Goal: Task Accomplishment & Management: Complete application form

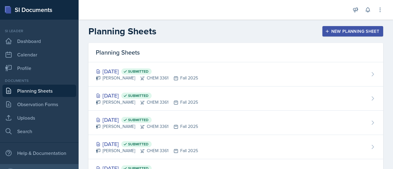
scroll to position [14, 0]
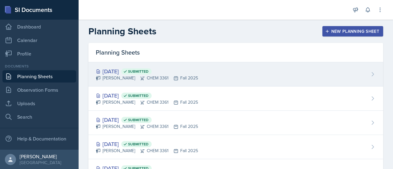
click at [188, 83] on div "Oct 15th, 2025 Submitted Neha Prabakaran CHEM 3361 Fall 2025" at bounding box center [235, 74] width 294 height 24
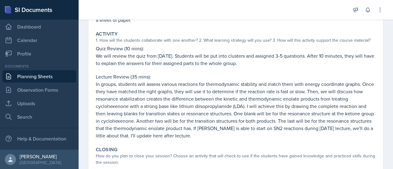
scroll to position [107, 0]
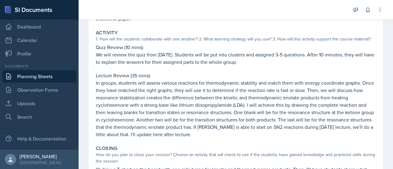
click at [195, 81] on p "In groups, students will assess various reactions for thermodynamic stability a…" at bounding box center [236, 108] width 280 height 59
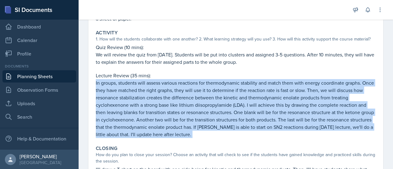
click at [195, 81] on p "In groups, students will assess various reactions for thermodynamic stability a…" at bounding box center [236, 108] width 280 height 59
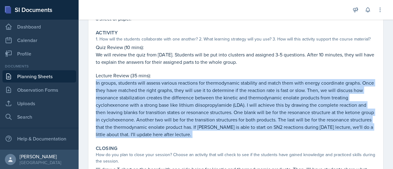
click at [195, 81] on p "In groups, students will assess various reactions for thermodynamic stability a…" at bounding box center [236, 108] width 280 height 59
click at [196, 109] on p "In groups, students will assess various reactions for thermodynamic stability a…" at bounding box center [236, 108] width 280 height 59
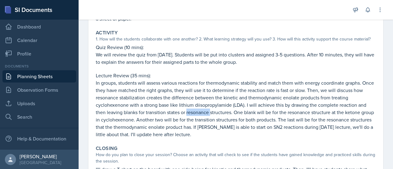
click at [196, 109] on p "In groups, students will assess various reactions for thermodynamic stability a…" at bounding box center [236, 108] width 280 height 59
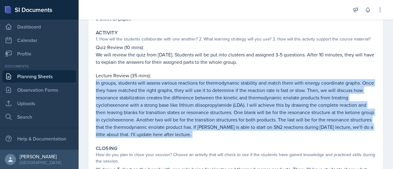
click at [196, 109] on p "In groups, students will assess various reactions for thermodynamic stability a…" at bounding box center [236, 108] width 280 height 59
click at [215, 138] on div "Activity 1. How will the students collaborate with one another? 2. What learnin…" at bounding box center [235, 83] width 285 height 113
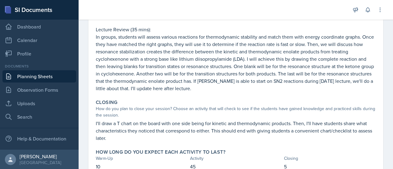
scroll to position [153, 0]
click at [215, 138] on p "I'll draw a T chart on the board with one side being for kinetic and thermodyna…" at bounding box center [236, 131] width 280 height 22
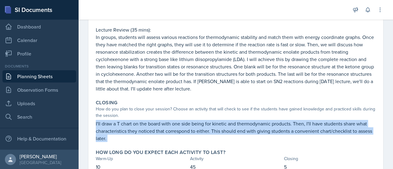
click at [215, 138] on p "I'll draw a T chart on the board with one side being for kinetic and thermodyna…" at bounding box center [236, 131] width 280 height 22
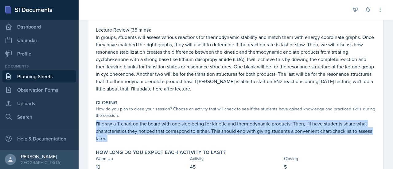
click at [215, 138] on p "I'll draw a T chart on the board with one side being for kinetic and thermodyna…" at bounding box center [236, 131] width 280 height 22
click at [214, 132] on p "I'll draw a T chart on the board with one side being for kinetic and thermodyna…" at bounding box center [236, 131] width 280 height 22
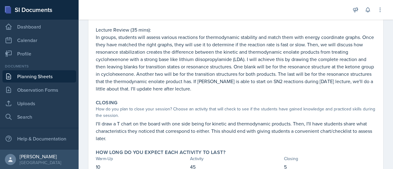
click at [214, 132] on p "I'll draw a T chart on the board with one side being for kinetic and thermodyna…" at bounding box center [236, 131] width 280 height 22
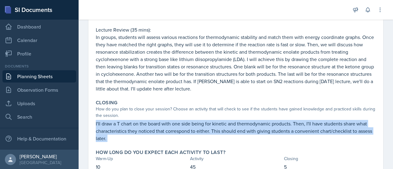
click at [214, 132] on p "I'll draw a T chart on the board with one side being for kinetic and thermodyna…" at bounding box center [236, 131] width 280 height 22
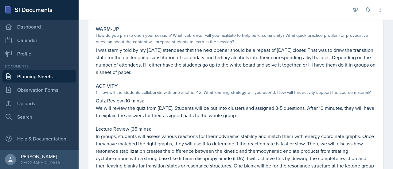
scroll to position [33, 0]
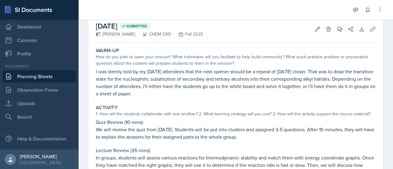
click at [144, 59] on div "How do you plan to open your session? What icebreaker will you facilitate to he…" at bounding box center [236, 60] width 280 height 13
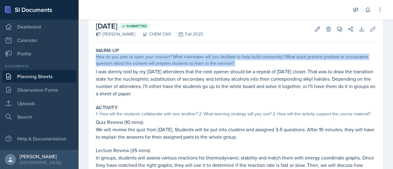
click at [144, 59] on div "How do you plan to open your session? What icebreaker will you facilitate to he…" at bounding box center [236, 60] width 280 height 13
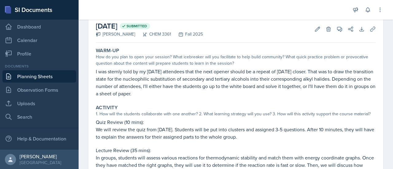
click at [174, 80] on p "I was sternly told by my [DATE] attendees that the next opener should be a repe…" at bounding box center [236, 82] width 280 height 29
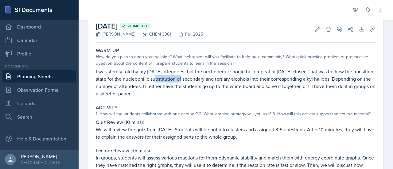
click at [174, 80] on p "I was sternly told by my [DATE] attendees that the next opener should be a repe…" at bounding box center [236, 82] width 280 height 29
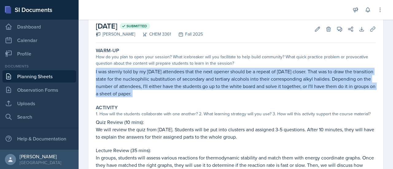
click at [174, 80] on p "I was sternly told by my [DATE] attendees that the next opener should be a repe…" at bounding box center [236, 82] width 280 height 29
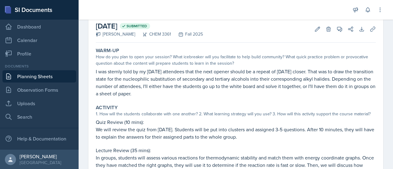
click at [140, 136] on p "We will review the quiz from [DATE]. Students will be put into clusters and ass…" at bounding box center [236, 133] width 280 height 15
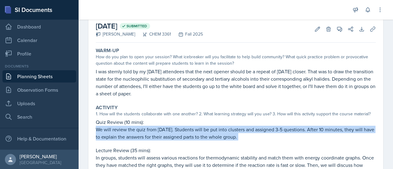
click at [140, 136] on p "We will review the quiz from [DATE]. Students will be put into clusters and ass…" at bounding box center [236, 133] width 280 height 15
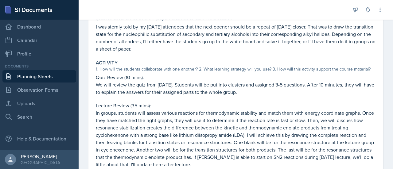
scroll to position [81, 0]
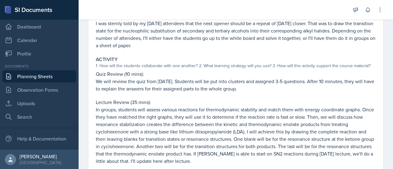
click at [156, 91] on p "We will review the quiz from [DATE]. Students will be put into clusters and ass…" at bounding box center [236, 85] width 280 height 15
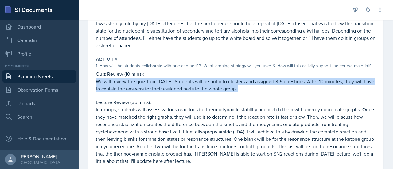
click at [156, 91] on p "We will review the quiz from [DATE]. Students will be put into clusters and ass…" at bounding box center [236, 85] width 280 height 15
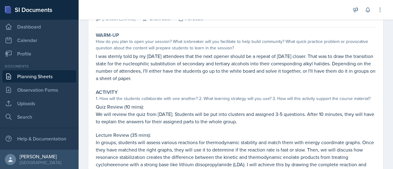
scroll to position [0, 0]
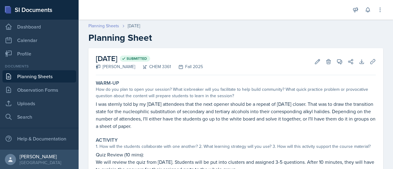
click at [101, 27] on link "Planning Sheets" at bounding box center [103, 26] width 31 height 6
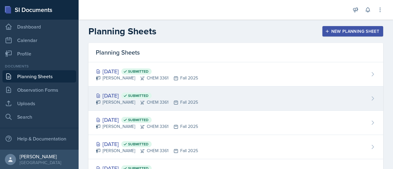
scroll to position [22, 0]
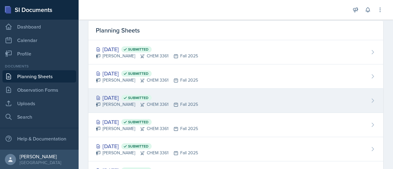
click at [202, 106] on div "Oct 8th, 2025 Submitted Neha Prabakaran CHEM 3361 Fall 2025" at bounding box center [235, 101] width 294 height 24
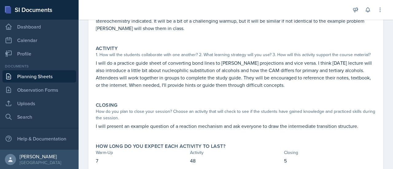
scroll to position [92, 0]
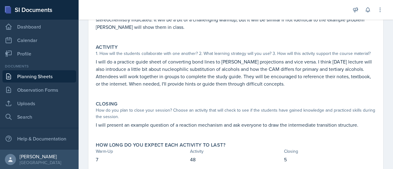
click at [191, 66] on p "I will do a practice guide sheet of converting bond lines to Fischer projection…" at bounding box center [236, 72] width 280 height 29
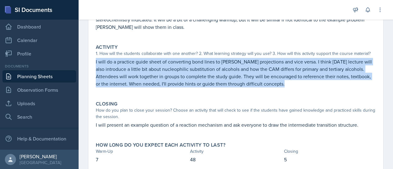
click at [191, 66] on p "I will do a practice guide sheet of converting bond lines to Fischer projection…" at bounding box center [236, 72] width 280 height 29
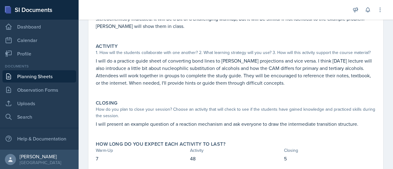
scroll to position [93, 0]
click at [147, 68] on p "I will do a practice guide sheet of converting bond lines to Fischer projection…" at bounding box center [236, 71] width 280 height 29
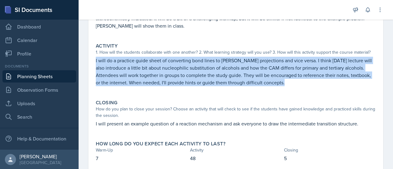
click at [147, 68] on p "I will do a practice guide sheet of converting bond lines to Fischer projection…" at bounding box center [236, 71] width 280 height 29
copy p "I will do a practice guide sheet of converting bond lines to Fischer projection…"
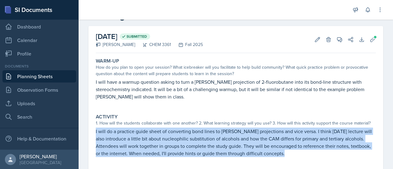
scroll to position [22, 0]
click at [46, 77] on link "Planning Sheets" at bounding box center [39, 76] width 74 height 12
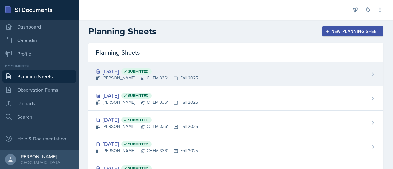
click at [143, 82] on div "[DATE] Submitted [PERSON_NAME] CHEM 3361 Fall 2025" at bounding box center [235, 74] width 294 height 24
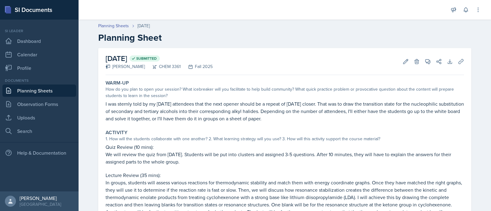
scroll to position [101, 0]
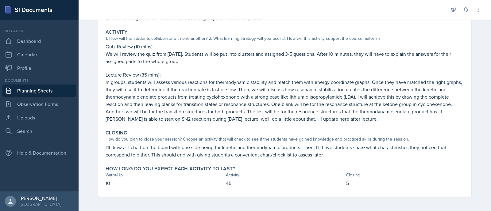
click at [50, 97] on div "Documents Planning Sheets Observation Forms Uploads Search" at bounding box center [39, 108] width 74 height 60
click at [48, 94] on link "Planning Sheets" at bounding box center [39, 91] width 74 height 12
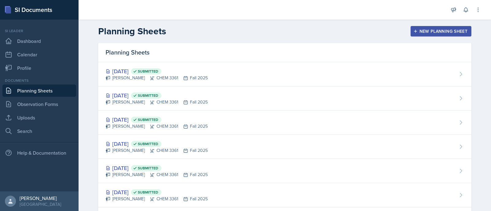
click at [267, 46] on div "Planning Sheets" at bounding box center [284, 52] width 373 height 19
click at [392, 33] on div "New Planning Sheet" at bounding box center [440, 31] width 53 height 5
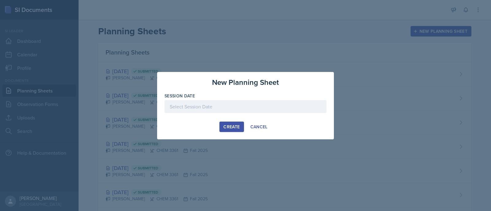
click at [226, 106] on div at bounding box center [245, 106] width 162 height 13
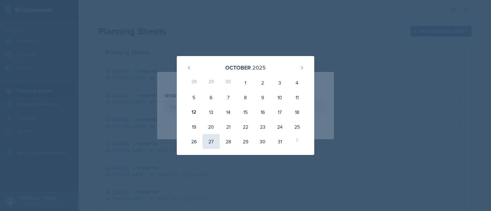
click at [217, 138] on div "27" at bounding box center [210, 141] width 17 height 15
type input "October 27th, 2025"
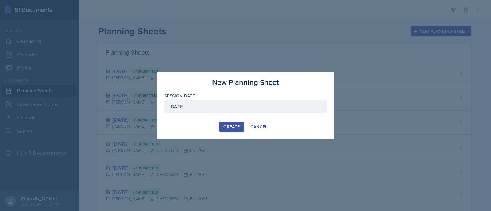
click at [231, 126] on div "Create" at bounding box center [231, 127] width 16 height 5
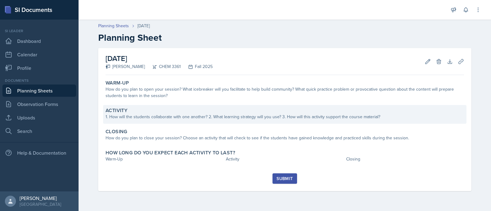
click at [221, 120] on div "1. How will the students collaborate with one another? 2. What learning strateg…" at bounding box center [285, 117] width 358 height 6
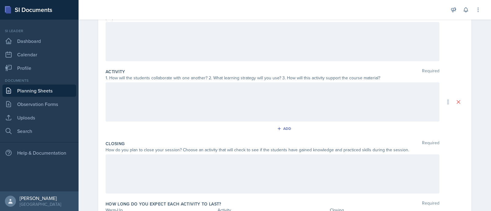
scroll to position [82, 0]
click at [189, 101] on div at bounding box center [273, 101] width 334 height 39
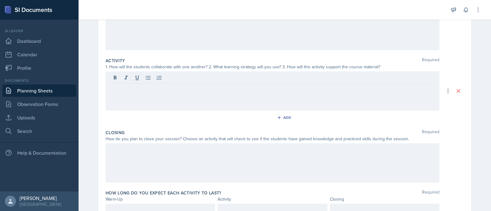
click at [189, 101] on div at bounding box center [273, 90] width 334 height 39
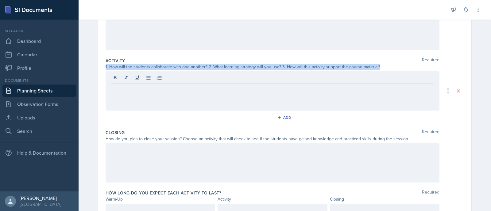
click at [189, 101] on div at bounding box center [273, 90] width 334 height 39
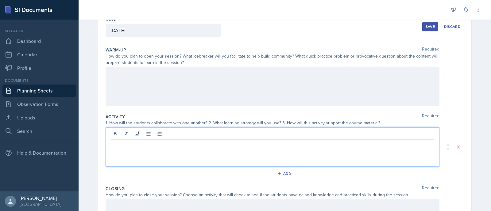
scroll to position [36, 0]
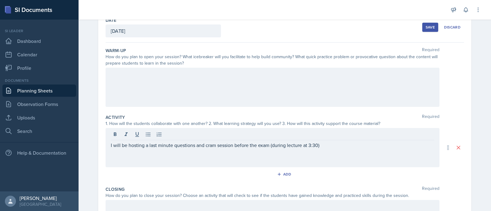
click at [176, 149] on div "I will be hosting a last minute questions and cram session before the exam (dur…" at bounding box center [273, 147] width 334 height 39
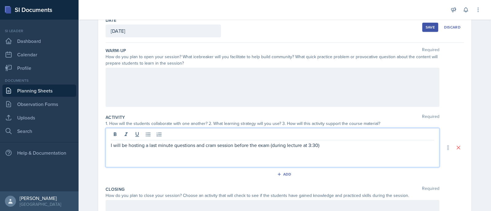
click at [197, 148] on p "I will be hosting a last minute questions and cram session before the exam (dur…" at bounding box center [272, 145] width 323 height 7
click at [232, 147] on p "I will be hosting a last minute questions and cram session before the exam (dur…" at bounding box center [272, 145] width 323 height 7
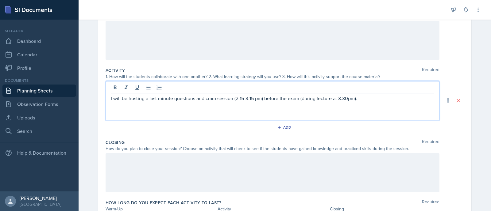
scroll to position [122, 0]
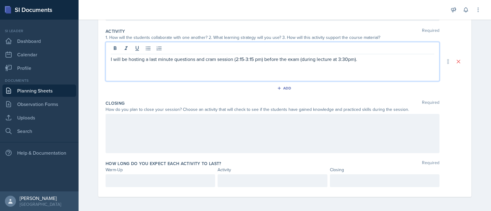
click at [210, 75] on div "I will be hosting a last minute questions and cram session (2:15-3:15 pm) befor…" at bounding box center [273, 61] width 334 height 39
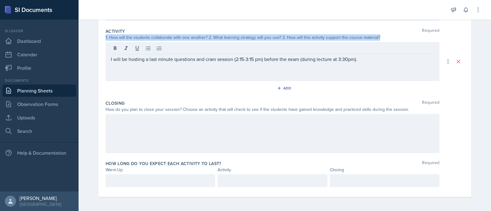
click at [210, 75] on div "I will be hosting a last minute questions and cram session (2:15-3:15 pm) befor…" at bounding box center [273, 61] width 334 height 39
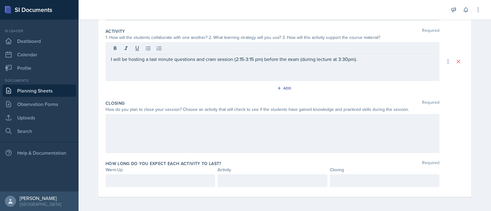
click at [210, 71] on div "I will be hosting a last minute questions and cram session (2:15-3:15 pm) befor…" at bounding box center [273, 61] width 334 height 39
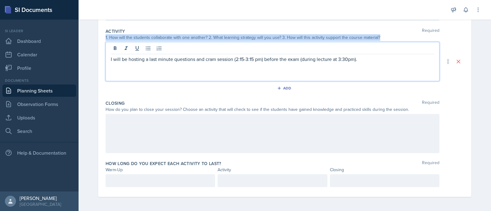
click at [210, 71] on div "I will be hosting a last minute questions and cram session (2:15-3:15 pm) befor…" at bounding box center [273, 61] width 334 height 39
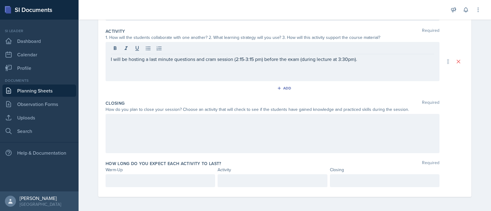
click at [210, 71] on div "I will be hosting a last minute questions and cram session (2:15-3:15 pm) befor…" at bounding box center [273, 61] width 334 height 39
click at [202, 67] on div "I will be hosting a last minute questions and cram session (2:15-3:15 pm) befor…" at bounding box center [273, 61] width 334 height 39
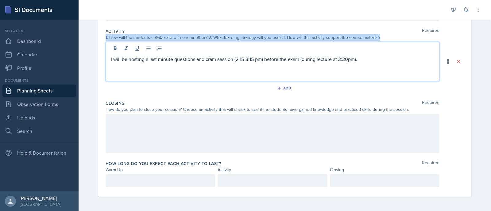
click at [202, 67] on div "I will be hosting a last minute questions and cram session (2:15-3:15 pm) befor…" at bounding box center [273, 61] width 334 height 39
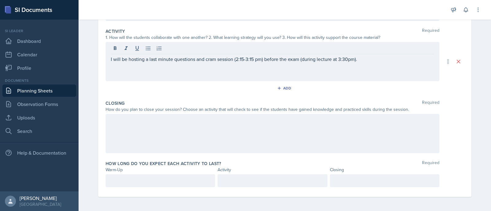
click at [200, 63] on div "I will be hosting a last minute questions and cram session (2:15-3:15 pm) befor…" at bounding box center [273, 61] width 334 height 39
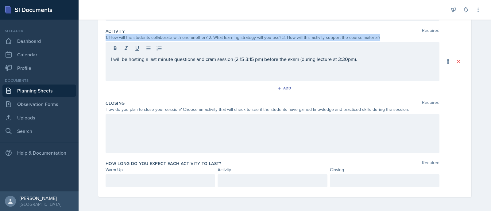
click at [200, 63] on div "I will be hosting a last minute questions and cram session (2:15-3:15 pm) befor…" at bounding box center [273, 61] width 334 height 39
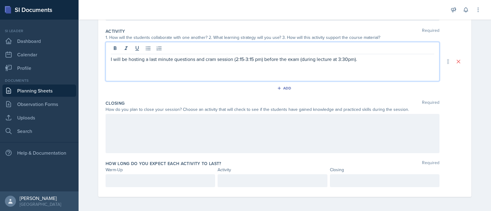
click at [237, 56] on p "I will be hosting a last minute questions and cram session (2:15-3:15 pm) befor…" at bounding box center [272, 59] width 323 height 7
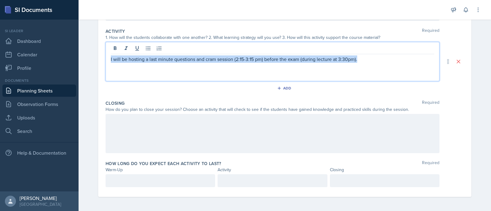
click at [237, 56] on p "I will be hosting a last minute questions and cram session (2:15-3:15 pm) befor…" at bounding box center [272, 59] width 323 height 7
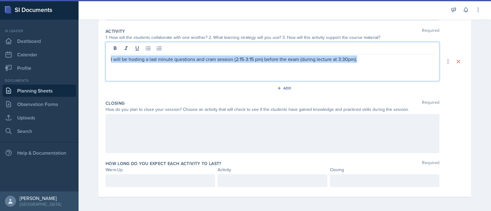
click at [237, 56] on p "I will be hosting a last minute questions and cram session (2:15-3:15 pm) befor…" at bounding box center [272, 59] width 323 height 7
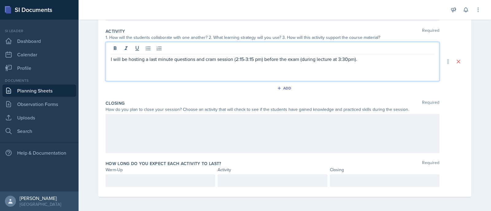
scroll to position [0, 0]
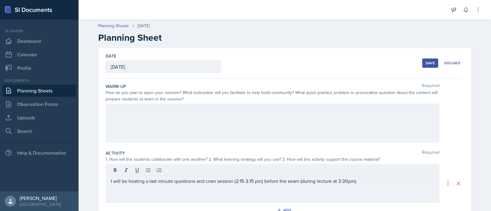
click at [236, 123] on div at bounding box center [273, 123] width 334 height 39
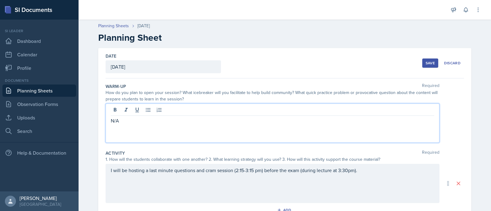
scroll to position [122, 0]
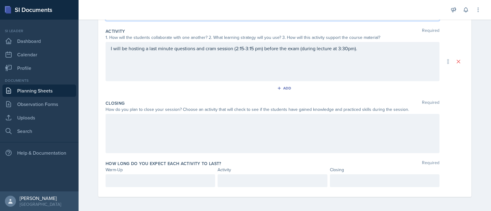
click at [202, 137] on div at bounding box center [273, 133] width 334 height 39
click at [280, 169] on div "How long do you expect each activity to last? Required Warm-Up Activity Closing" at bounding box center [285, 175] width 358 height 34
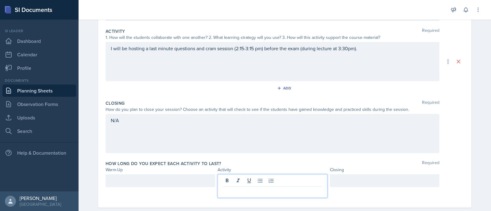
click at [272, 169] on div at bounding box center [272, 187] width 110 height 24
click at [269, 169] on p at bounding box center [272, 191] width 99 height 7
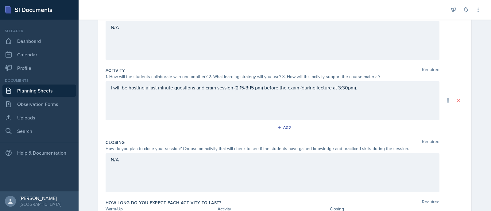
click at [392, 92] on div "I will be hosting a last minute questions and cram session (2:15-3:15 pm) befor…" at bounding box center [273, 100] width 334 height 39
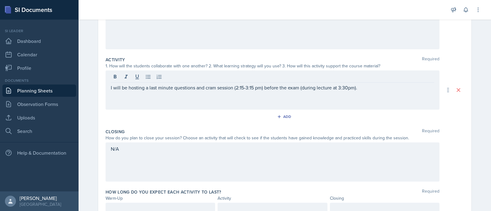
click at [390, 91] on div "I will be hosting a last minute questions and cram session (2:15-3:15 pm) befor…" at bounding box center [273, 90] width 334 height 39
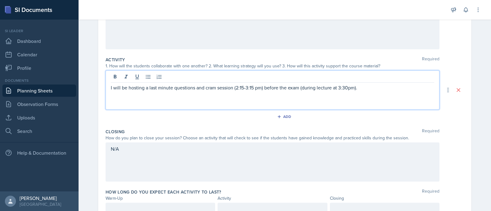
click at [390, 91] on div "I will be hosting a last minute questions and cram session (2:15-3:15 pm) befor…" at bounding box center [273, 90] width 334 height 39
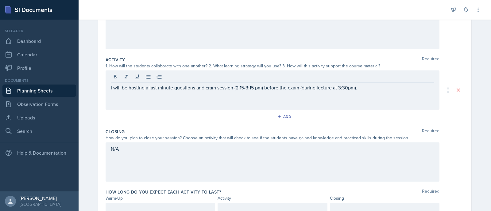
click at [390, 91] on div "I will be hosting a last minute questions and cram session (2:15-3:15 pm) befor…" at bounding box center [273, 90] width 334 height 39
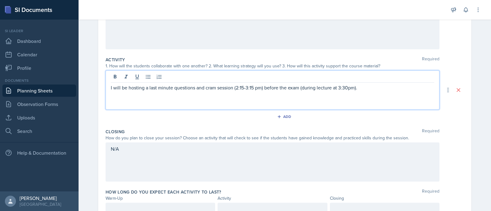
click at [384, 86] on p "I will be hosting a last minute questions and cram session (2:15-3:15 pm) befor…" at bounding box center [272, 87] width 323 height 7
click at [218, 104] on div "I will be hosting a last minute questions and cram session (2:15-3:15 pm) befor…" at bounding box center [273, 90] width 334 height 39
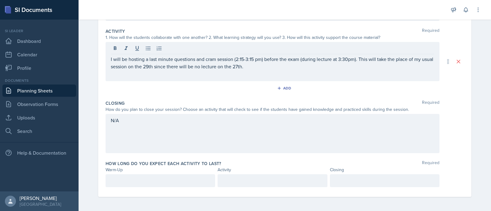
click at [277, 169] on div at bounding box center [272, 181] width 110 height 13
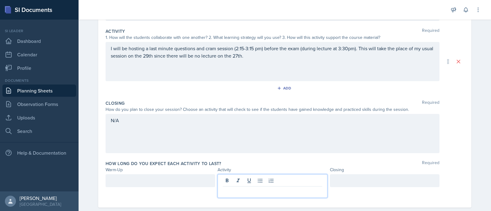
scroll to position [133, 0]
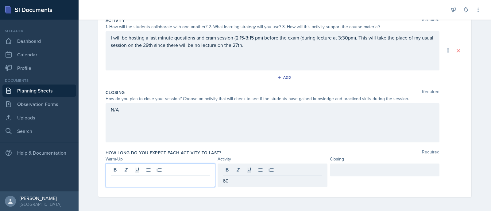
click at [165, 169] on div at bounding box center [161, 176] width 110 height 24
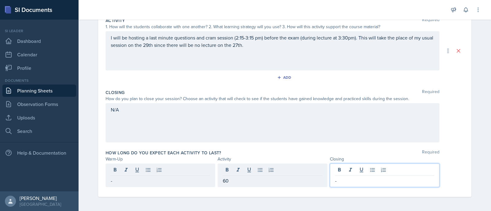
scroll to position [0, 0]
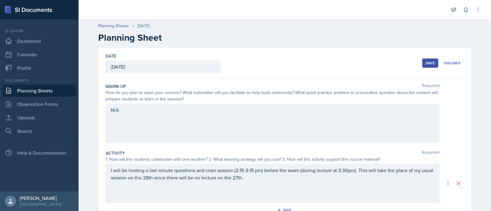
click at [392, 63] on div "Save" at bounding box center [429, 63] width 9 height 5
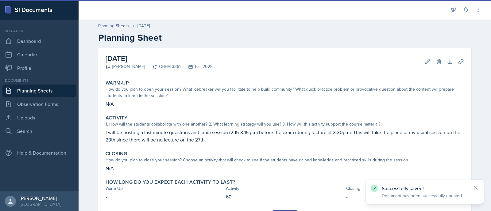
scroll to position [31, 0]
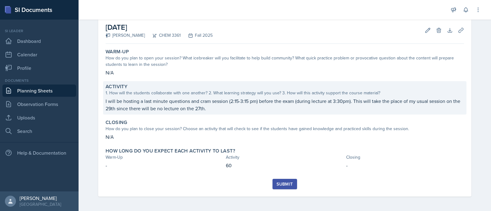
click at [242, 103] on p "I will be hosting a last minute questions and cram session (2:15-3:15 pm) befor…" at bounding box center [285, 105] width 358 height 15
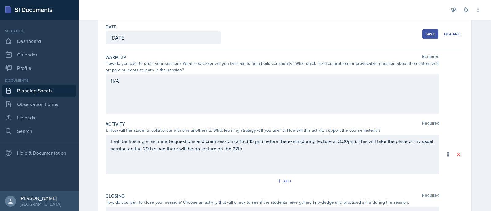
click at [236, 153] on div "I will be hosting a last minute questions and cram session (2:15-3:15 pm) befor…" at bounding box center [273, 154] width 334 height 39
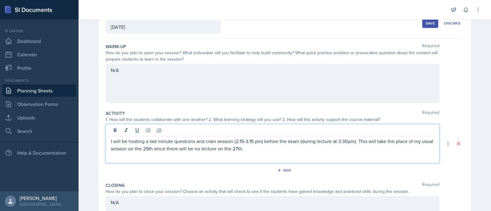
click at [260, 147] on p "I will be hosting a last minute questions and cram session (2:15-3:15 pm) befor…" at bounding box center [272, 145] width 323 height 15
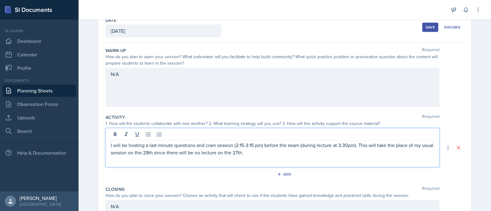
scroll to position [33, 0]
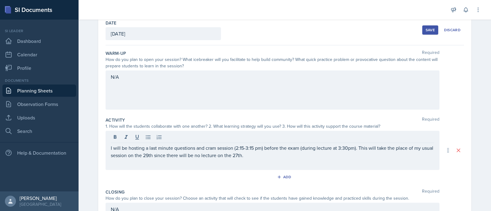
click at [392, 33] on button "Save" at bounding box center [430, 29] width 16 height 9
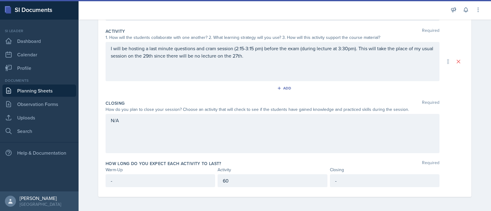
scroll to position [31, 0]
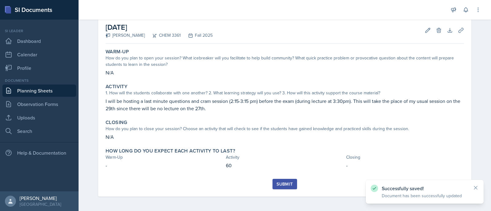
click at [284, 169] on div "Submit" at bounding box center [284, 184] width 16 height 5
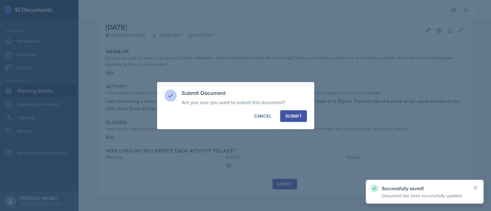
click at [300, 121] on button "Submit" at bounding box center [293, 116] width 27 height 12
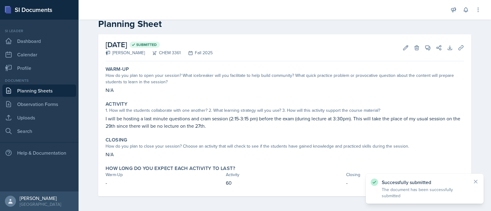
scroll to position [14, 0]
click at [392, 48] on icon at bounding box center [428, 48] width 6 height 6
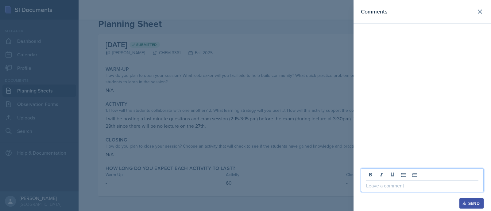
click at [392, 169] on p at bounding box center [422, 185] width 112 height 7
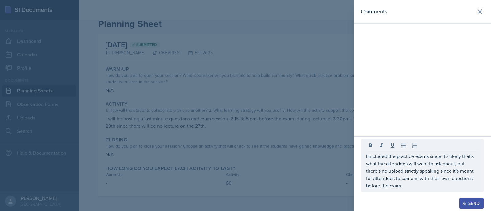
click at [392, 169] on div "Send" at bounding box center [471, 203] width 16 height 5
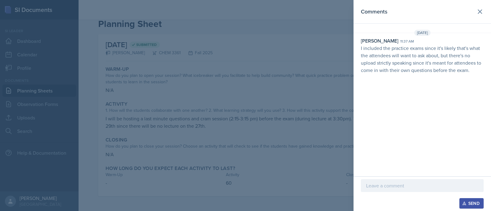
click at [392, 46] on p "I included the practice exams since it's likely that's what the attendees will …" at bounding box center [422, 58] width 123 height 29
click at [392, 13] on icon at bounding box center [480, 12] width 4 height 4
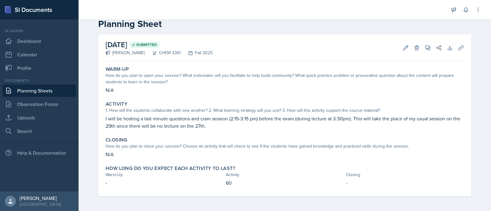
click at [231, 116] on p "I will be hosting a last minute questions and cram session (2:15-3:15 pm) befor…" at bounding box center [285, 122] width 358 height 15
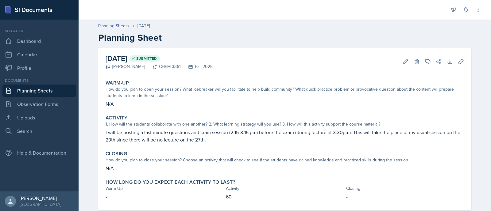
click at [56, 97] on div "Documents Planning Sheets Observation Forms Uploads Search" at bounding box center [39, 108] width 74 height 60
click at [49, 93] on link "Planning Sheets" at bounding box center [39, 91] width 74 height 12
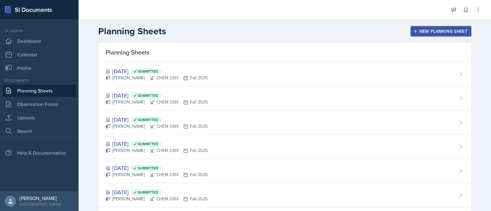
click at [281, 44] on div "Planning Sheets" at bounding box center [284, 52] width 373 height 19
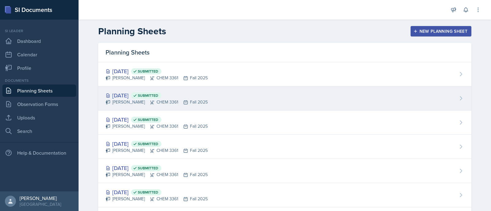
click at [134, 101] on div "[PERSON_NAME] CHEM 3361 Fall 2025" at bounding box center [157, 102] width 102 height 6
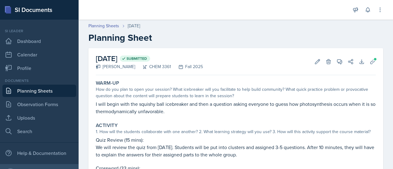
click at [52, 87] on link "Planning Sheets" at bounding box center [39, 91] width 74 height 12
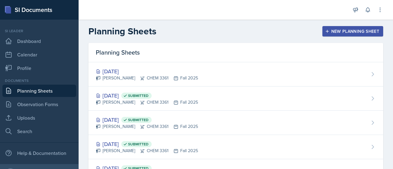
click at [359, 33] on div "New Planning Sheet" at bounding box center [352, 31] width 53 height 5
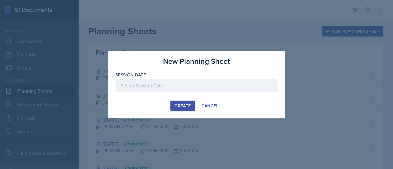
click at [147, 85] on div at bounding box center [196, 85] width 162 height 13
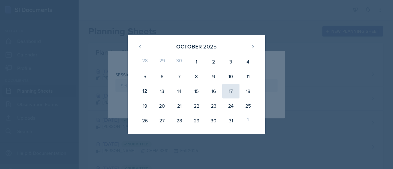
click at [231, 92] on div "17" at bounding box center [230, 91] width 17 height 15
type input "[DATE]"
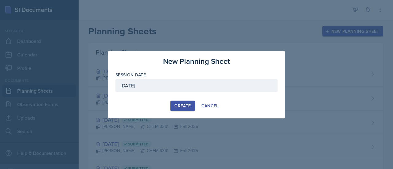
click at [191, 102] on button "Create" at bounding box center [182, 106] width 24 height 10
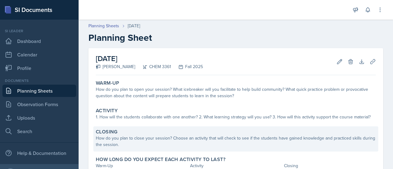
scroll to position [43, 0]
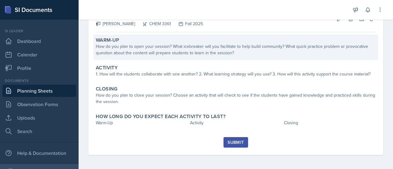
click at [174, 43] on div "Warm-Up" at bounding box center [236, 40] width 280 height 6
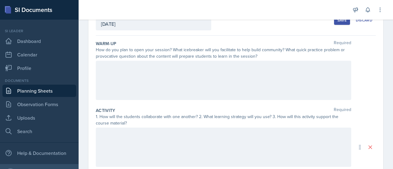
click at [162, 84] on div at bounding box center [223, 80] width 255 height 39
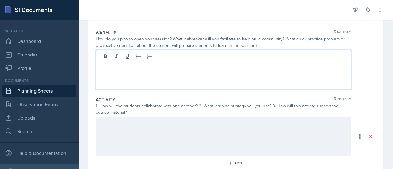
scroll to position [0, 0]
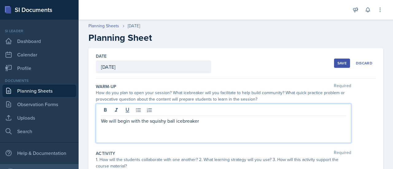
click at [217, 120] on p "We will begin with the squishy ball icebreaker" at bounding box center [223, 120] width 245 height 7
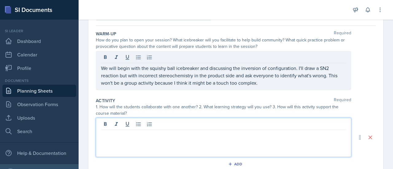
click at [225, 132] on p at bounding box center [223, 134] width 245 height 7
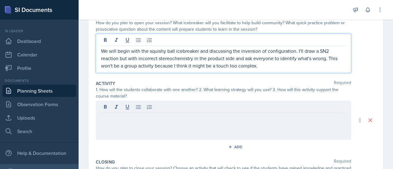
scroll to position [81, 0]
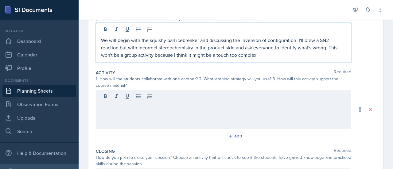
click at [278, 54] on p "We will begin with the squishy ball icebreaker and discussing the inversion of …" at bounding box center [223, 48] width 245 height 22
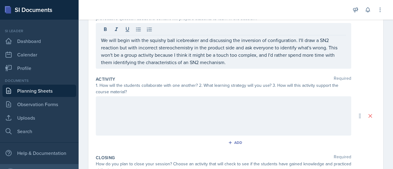
click at [215, 123] on div at bounding box center [223, 115] width 255 height 39
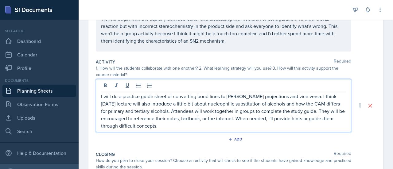
click at [158, 105] on p "I will do a practice guide sheet of converting bond lines to Fischer projection…" at bounding box center [223, 111] width 245 height 37
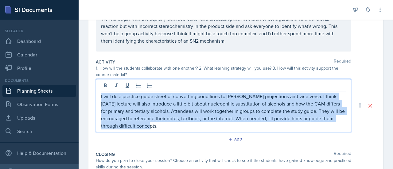
click at [158, 105] on p "I will do a practice guide sheet of converting bond lines to Fischer projection…" at bounding box center [223, 111] width 245 height 37
click at [172, 103] on p "I will do a practice guide sheet of converting bond lines to Fischer projection…" at bounding box center [223, 111] width 245 height 37
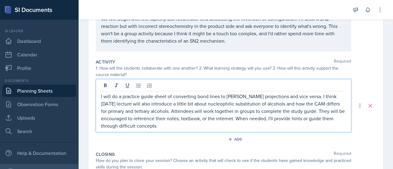
click at [172, 98] on p "I will do a practice guide sheet of converting bond lines to Fischer projection…" at bounding box center [223, 111] width 245 height 37
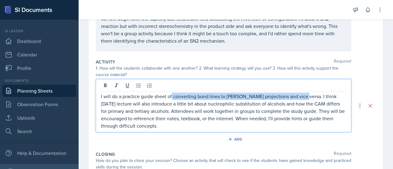
drag, startPoint x: 171, startPoint y: 96, endPoint x: 300, endPoint y: 92, distance: 128.3
click at [300, 92] on div "I will do a practice guide sheet of converting bond lines to Fischer projection…" at bounding box center [223, 105] width 255 height 53
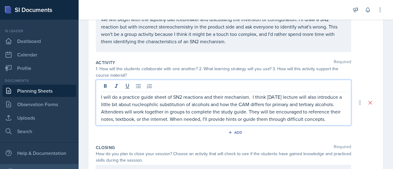
scroll to position [95, 0]
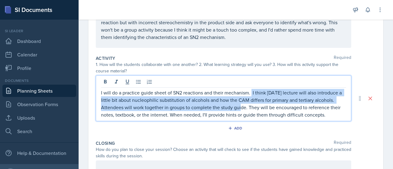
drag, startPoint x: 252, startPoint y: 91, endPoint x: 256, endPoint y: 103, distance: 12.9
click at [256, 103] on p "I will do a practice guide sheet of SN2 reactions and their mechanism. I think …" at bounding box center [223, 103] width 245 height 29
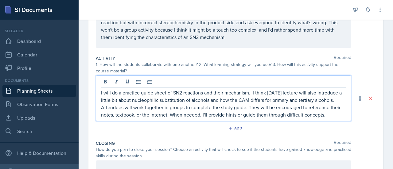
click at [270, 91] on p "I will do a practice guide sheet of SN2 reactions and their mechanism. I think …" at bounding box center [223, 103] width 245 height 29
click at [258, 89] on p "I will do a practice guide sheet of SN2 reactions and their mechanism. I think …" at bounding box center [223, 103] width 245 height 29
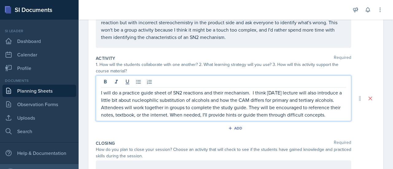
click at [252, 92] on p "I will do a practice guide sheet of SN2 reactions and their mechanism. I think …" at bounding box center [223, 103] width 245 height 29
click at [254, 94] on p "I will do a practice guide sheet of SN2 reactions and their mechanism. I think …" at bounding box center [223, 103] width 245 height 29
click at [251, 92] on p "I will do a practice guide sheet of SN2 reactions and their mechanism. I think …" at bounding box center [223, 103] width 245 height 29
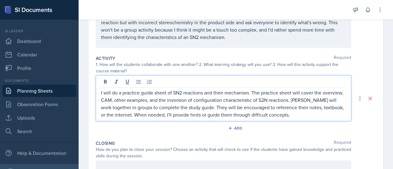
click at [145, 106] on p "I will do a practice guide sheet of SN2 reactions and their mechanism. The prac…" at bounding box center [223, 103] width 245 height 29
click at [232, 112] on p "I will do a practice guide sheet of SN2 reactions and their mechanism. The prac…" at bounding box center [223, 103] width 245 height 29
click at [229, 109] on p "I will do a practice guide sheet of SN2 reactions and their mechanism. The prac…" at bounding box center [223, 103] width 245 height 29
click at [228, 107] on p "I will do a practice guide sheet of SN2 reactions and their mechanism. The prac…" at bounding box center [223, 103] width 245 height 29
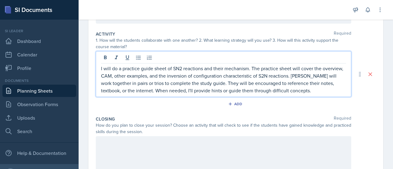
scroll to position [183, 0]
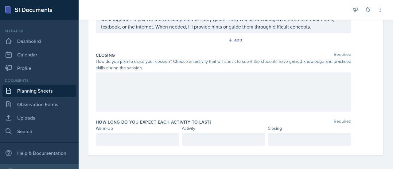
click at [215, 101] on div at bounding box center [223, 91] width 255 height 39
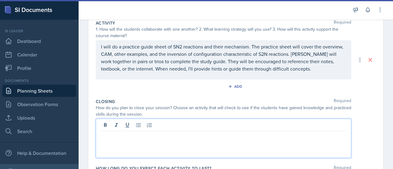
scroll to position [137, 0]
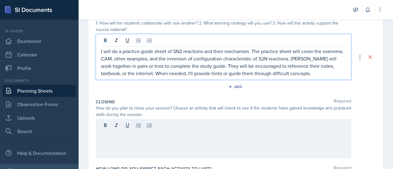
click at [317, 51] on p "I will do a practice guide sheet of SN2 reactions and their mechanism. The prac…" at bounding box center [223, 62] width 245 height 29
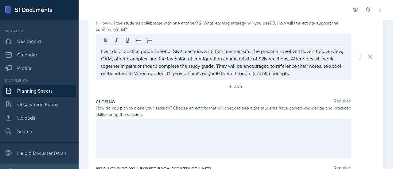
click at [215, 140] on div at bounding box center [223, 138] width 255 height 39
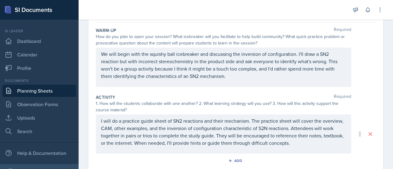
scroll to position [149, 0]
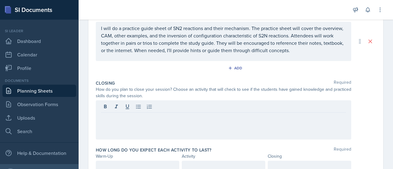
click at [211, 133] on div at bounding box center [223, 119] width 255 height 39
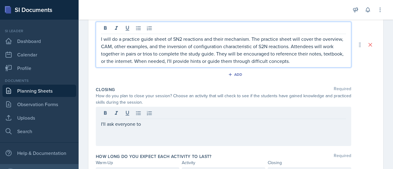
scroll to position [155, 0]
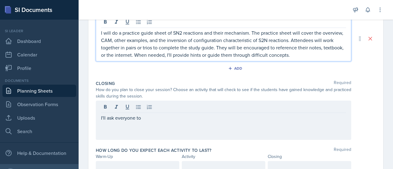
click at [167, 33] on p "I will do a practice guide sheet of SN2 reactions and their mechanism. The prac…" at bounding box center [223, 43] width 245 height 29
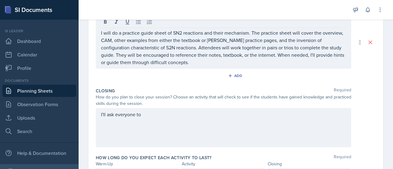
click at [190, 127] on div "I'll ask everyone to" at bounding box center [223, 127] width 255 height 39
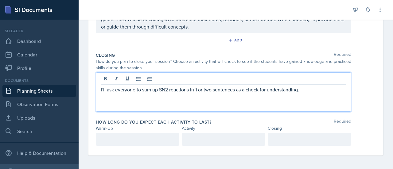
scroll to position [191, 0]
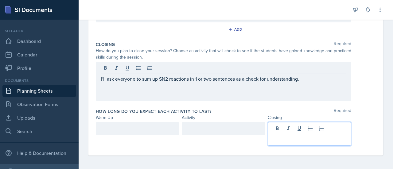
click at [291, 137] on p at bounding box center [309, 139] width 73 height 7
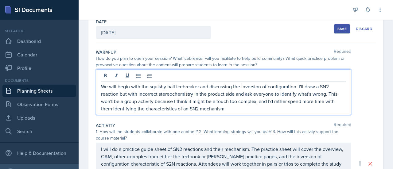
click at [251, 85] on p "We will begin with the squishy ball icebreaker and discussing the inversion of …" at bounding box center [223, 97] width 245 height 29
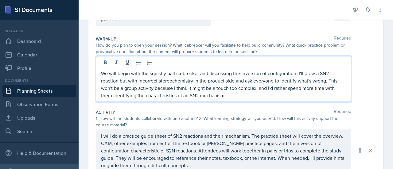
scroll to position [186, 0]
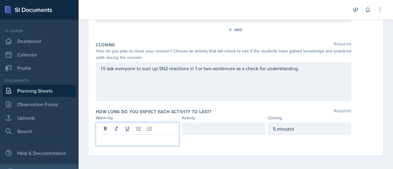
click at [126, 138] on p at bounding box center [137, 139] width 73 height 7
drag, startPoint x: 103, startPoint y: 137, endPoint x: 80, endPoint y: 143, distance: 23.6
click at [80, 143] on div "Date October 17th, 2025 October 2025 28 29 30 1 2 3 4 5 6 7 8 9 10 11 12 13 14 …" at bounding box center [236, 14] width 314 height 313
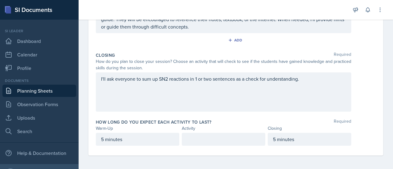
click at [202, 133] on div at bounding box center [223, 139] width 83 height 13
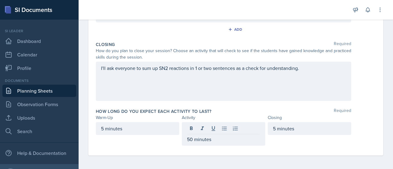
click at [273, 86] on div "I'll ask everyone to sum up SN2 reactions in 1 or two sentences as a check for …" at bounding box center [223, 81] width 255 height 39
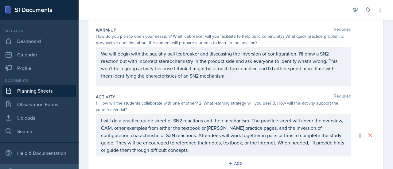
scroll to position [0, 0]
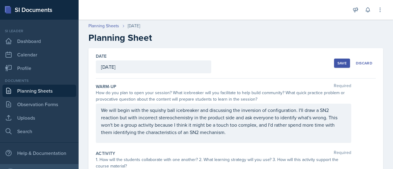
click at [337, 61] on div "Save" at bounding box center [341, 63] width 9 height 5
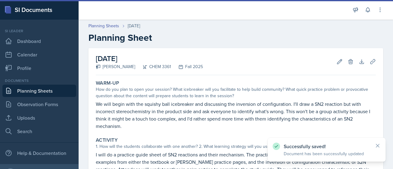
scroll to position [117, 0]
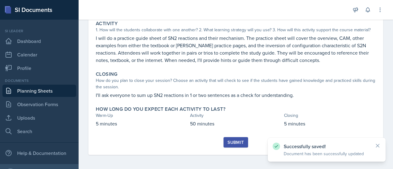
click at [229, 140] on div "Submit" at bounding box center [235, 142] width 16 height 5
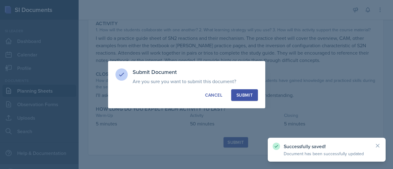
click at [245, 97] on div "Submit" at bounding box center [244, 95] width 16 height 6
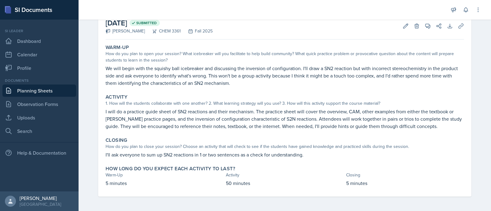
scroll to position [0, 0]
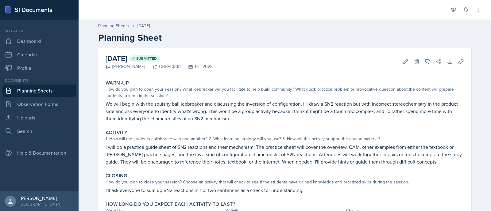
click at [28, 94] on link "Planning Sheets" at bounding box center [39, 91] width 74 height 12
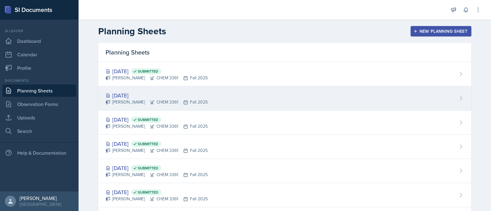
click at [207, 93] on div "Oct 15th, 2025 Neha Prabakaran CHEM 3361 Fall 2025" at bounding box center [284, 99] width 373 height 24
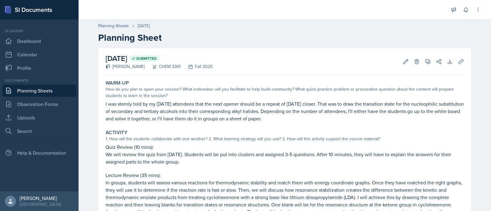
click at [48, 91] on link "Planning Sheets" at bounding box center [39, 91] width 74 height 12
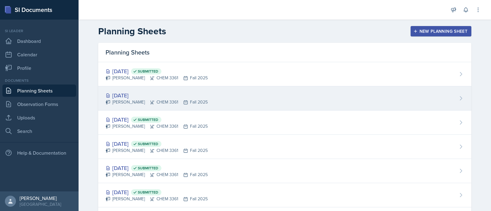
click at [125, 92] on div "[DATE]" at bounding box center [157, 95] width 102 height 8
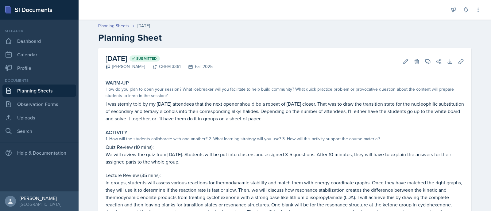
click at [65, 90] on link "Planning Sheets" at bounding box center [39, 91] width 74 height 12
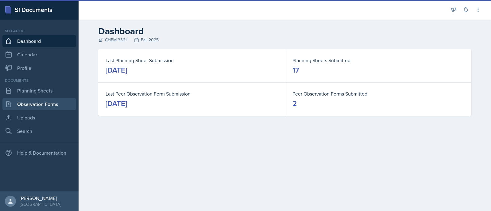
click at [31, 104] on link "Observation Forms" at bounding box center [39, 104] width 74 height 12
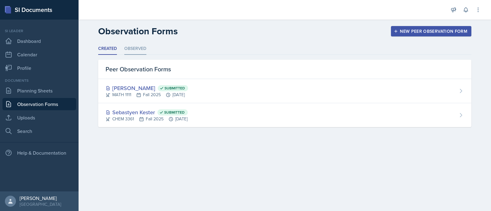
click at [130, 46] on li "Observed" at bounding box center [135, 49] width 22 height 12
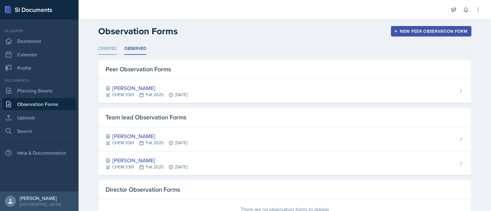
click at [107, 47] on li "Created" at bounding box center [107, 49] width 19 height 12
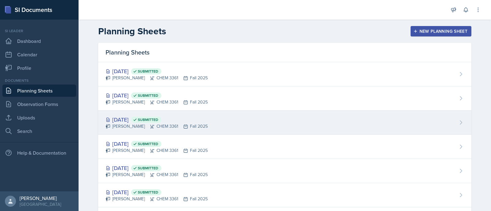
click at [232, 117] on div "[DATE] Submitted [PERSON_NAME] CHEM 3361 Fall 2025" at bounding box center [284, 123] width 373 height 24
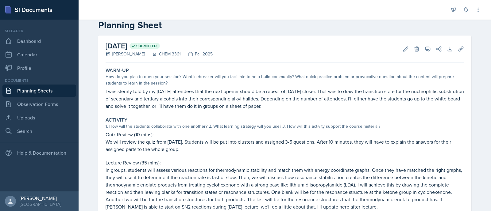
scroll to position [15, 0]
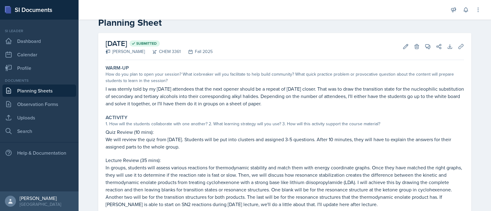
click at [146, 145] on p "We will review the quiz from [DATE]. Students will be put into clusters and ass…" at bounding box center [285, 143] width 358 height 15
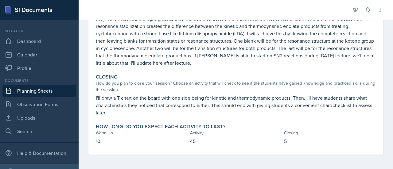
scroll to position [0, 0]
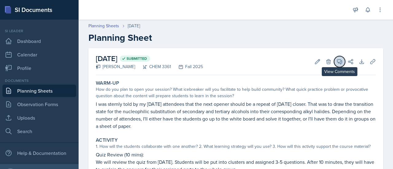
click at [336, 60] on icon at bounding box center [339, 62] width 6 height 6
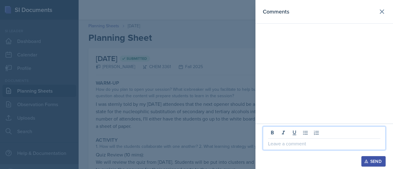
click at [287, 141] on p at bounding box center [324, 143] width 112 height 7
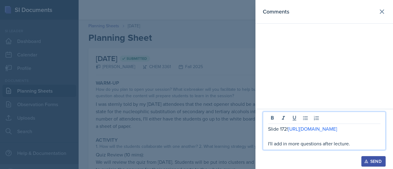
click at [292, 142] on p "I'll add in more questions after lecture." at bounding box center [324, 143] width 112 height 7
click at [355, 146] on p "I'll add in the questions after lecture." at bounding box center [324, 143] width 112 height 7
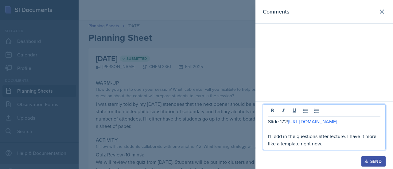
click at [368, 164] on div "Send" at bounding box center [373, 161] width 16 height 5
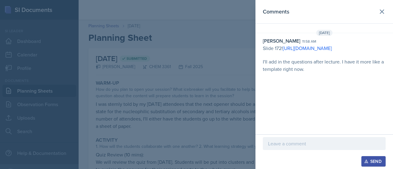
click at [203, 66] on div at bounding box center [196, 84] width 393 height 169
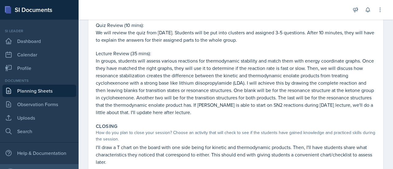
scroll to position [179, 0]
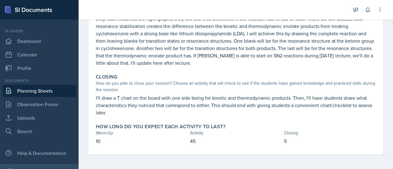
click at [60, 94] on link "Planning Sheets" at bounding box center [39, 91] width 74 height 12
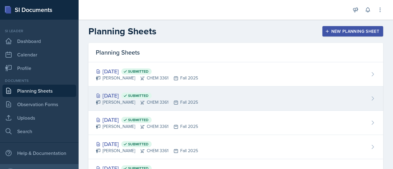
click at [133, 102] on div "[PERSON_NAME] CHEM 3361 Fall 2025" at bounding box center [147, 102] width 102 height 6
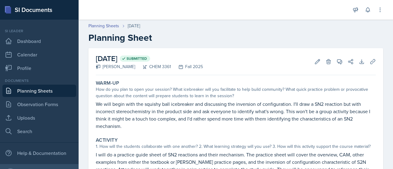
click at [203, 103] on p "We will begin with the squishy ball icebreaker and discussing the inversion of …" at bounding box center [236, 114] width 280 height 29
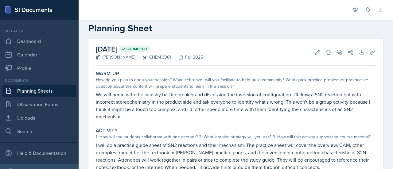
scroll to position [9, 0]
click at [153, 87] on div "How do you plan to open your session? What icebreaker will you facilitate to he…" at bounding box center [236, 83] width 280 height 13
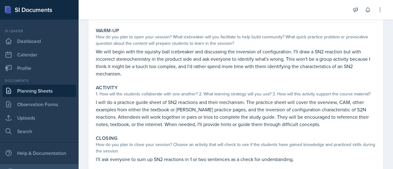
click at [132, 6] on div at bounding box center [213, 10] width 261 height 20
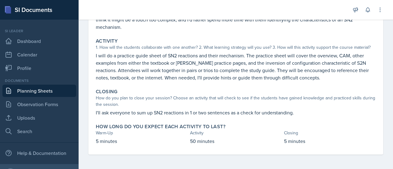
scroll to position [0, 0]
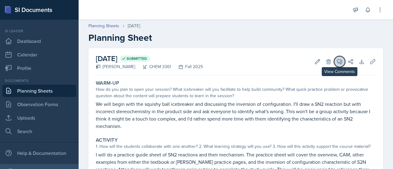
click at [336, 60] on icon at bounding box center [339, 62] width 6 height 6
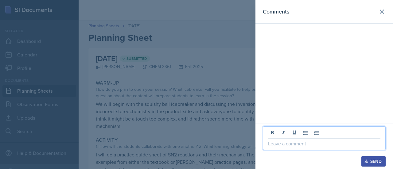
click at [313, 147] on p at bounding box center [324, 143] width 112 height 7
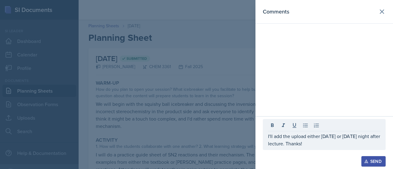
click at [376, 158] on button "Send" at bounding box center [373, 161] width 24 height 10
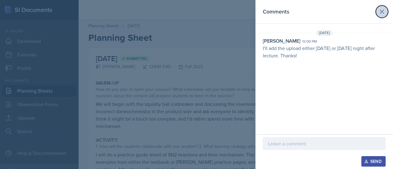
click at [383, 11] on icon at bounding box center [381, 11] width 7 height 7
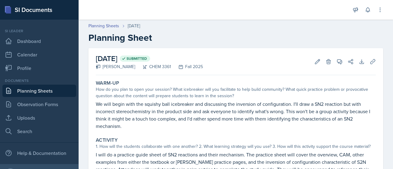
scroll to position [99, 0]
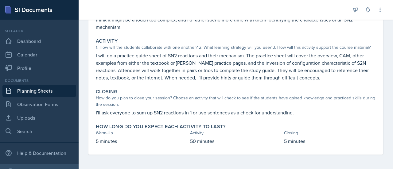
click at [63, 92] on link "Planning Sheets" at bounding box center [39, 91] width 74 height 12
